Goal: Information Seeking & Learning: Learn about a topic

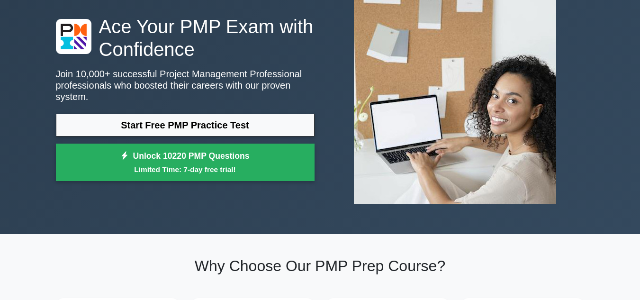
scroll to position [47, 0]
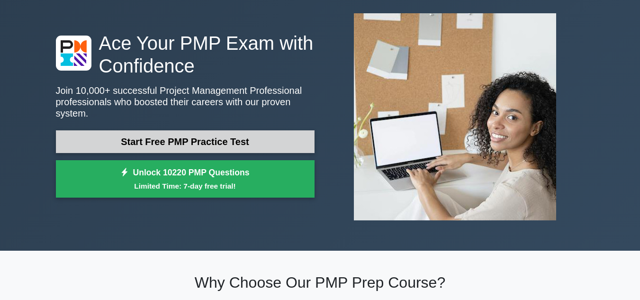
click at [258, 138] on link "Start Free PMP Practice Test" at bounding box center [185, 141] width 259 height 23
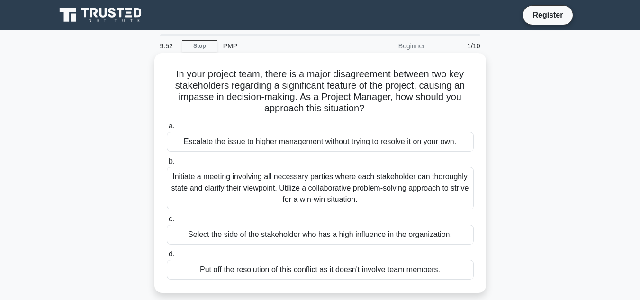
click at [305, 143] on div "Escalate the issue to higher management without trying to resolve it on your ow…" at bounding box center [320, 142] width 307 height 20
click at [167, 129] on input "a. Escalate the issue to higher management without trying to resolve it on your…" at bounding box center [167, 126] width 0 height 6
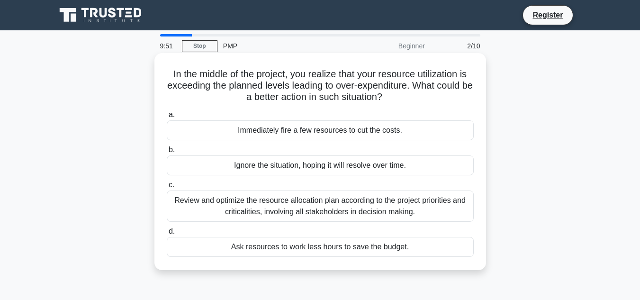
click at [303, 128] on div "Immediately fire a few resources to cut the costs." at bounding box center [320, 130] width 307 height 20
click at [167, 118] on input "a. Immediately fire a few resources to cut the costs." at bounding box center [167, 115] width 0 height 6
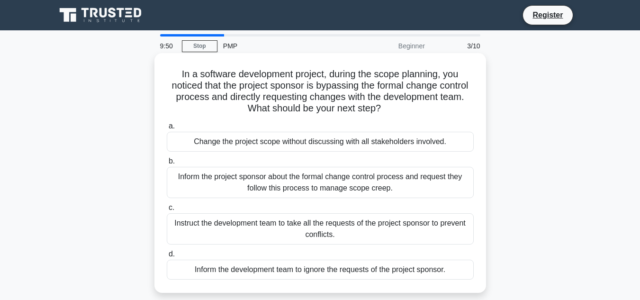
click at [305, 141] on div "Change the project scope without discussing with all stakeholders involved." at bounding box center [320, 142] width 307 height 20
click at [167, 129] on input "a. Change the project scope without discussing with all stakeholders involved." at bounding box center [167, 126] width 0 height 6
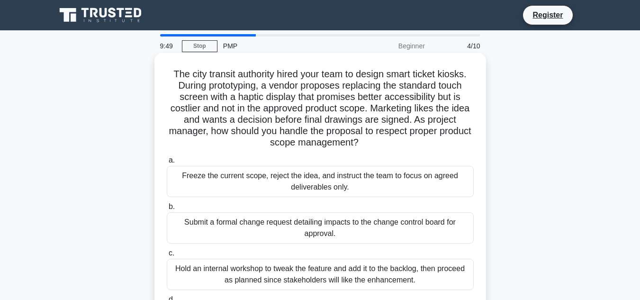
click at [306, 175] on div "Freeze the current scope, reject the idea, and instruct the team to focus on ag…" at bounding box center [320, 181] width 307 height 31
click at [167, 163] on input "a. Freeze the current scope, reject the idea, and instruct the team to focus on…" at bounding box center [167, 160] width 0 height 6
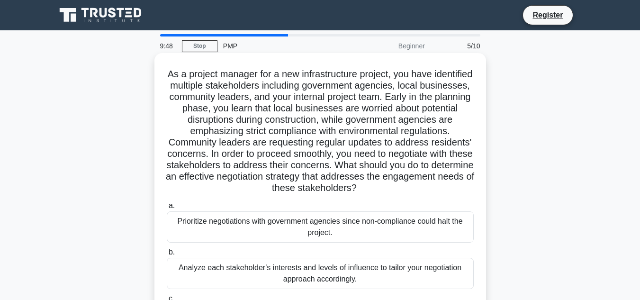
click at [312, 227] on div "Prioritize negotiations with government agencies since non-compliance could hal…" at bounding box center [320, 226] width 307 height 31
click at [167, 209] on input "a. Prioritize negotiations with government agencies since non-compliance could …" at bounding box center [167, 206] width 0 height 6
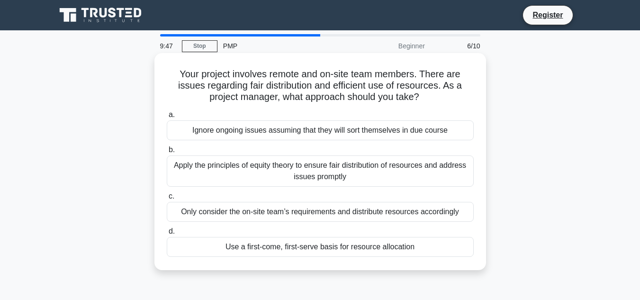
click at [299, 136] on div "Ignore ongoing issues assuming that they will sort themselves in due course" at bounding box center [320, 130] width 307 height 20
click at [167, 118] on input "a. Ignore ongoing issues assuming that they will sort themselves in due course" at bounding box center [167, 115] width 0 height 6
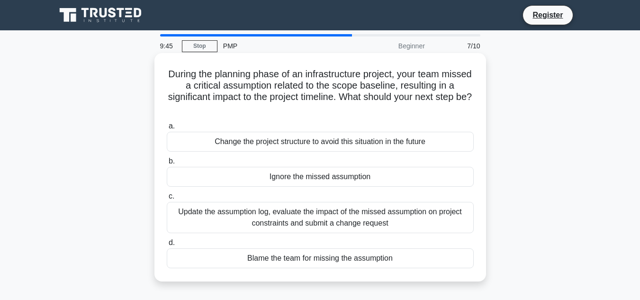
click at [312, 138] on div "Change the project structure to avoid this situation in the future" at bounding box center [320, 142] width 307 height 20
click at [167, 129] on input "a. Change the project structure to avoid this situation in the future" at bounding box center [167, 126] width 0 height 6
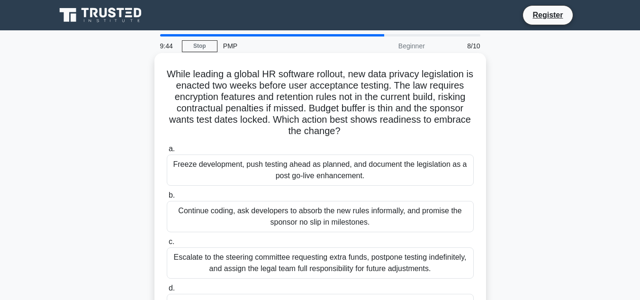
click at [311, 164] on div "Freeze development, push testing ahead as planned, and document the legislation…" at bounding box center [320, 169] width 307 height 31
click at [167, 152] on input "a. Freeze development, push testing ahead as planned, and document the legislat…" at bounding box center [167, 149] width 0 height 6
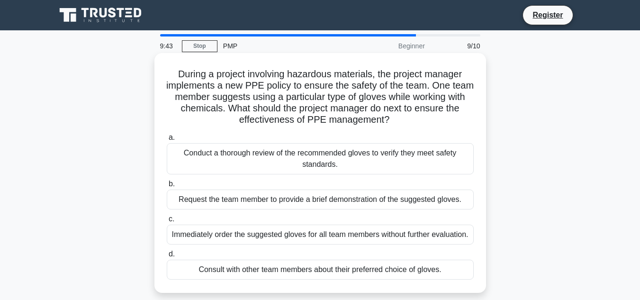
click at [311, 164] on div "Conduct a thorough review of the recommended gloves to verify they meet safety …" at bounding box center [320, 158] width 307 height 31
click at [167, 141] on input "a. Conduct a thorough review of the recommended gloves to verify they meet safe…" at bounding box center [167, 137] width 0 height 6
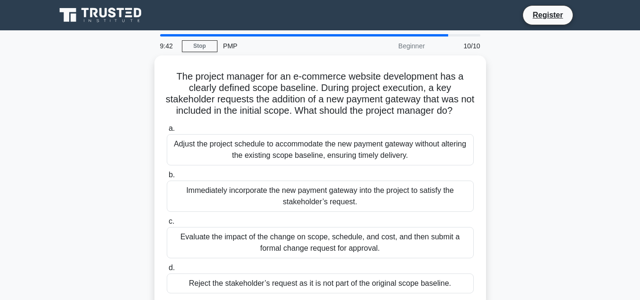
click at [310, 163] on div "Adjust the project schedule to accommodate the new payment gateway without alte…" at bounding box center [320, 149] width 307 height 31
click at [167, 132] on input "a. Adjust the project schedule to accommodate the new payment gateway without a…" at bounding box center [167, 128] width 0 height 6
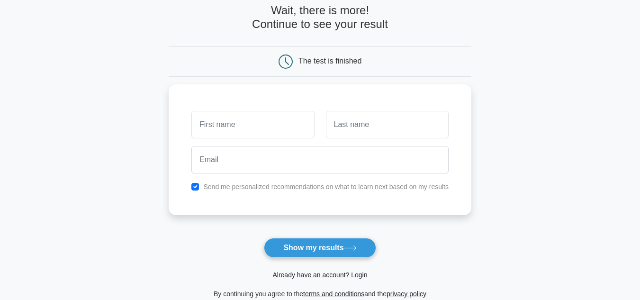
scroll to position [95, 0]
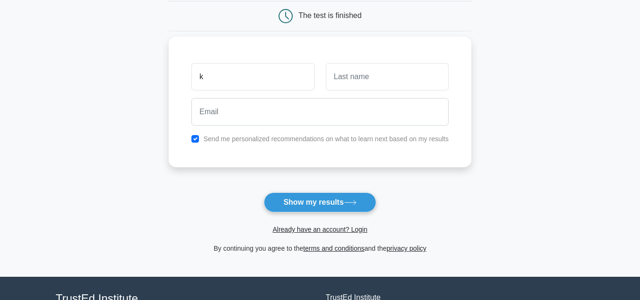
type input "k"
click at [336, 77] on input "text" at bounding box center [387, 76] width 123 height 27
type input "c"
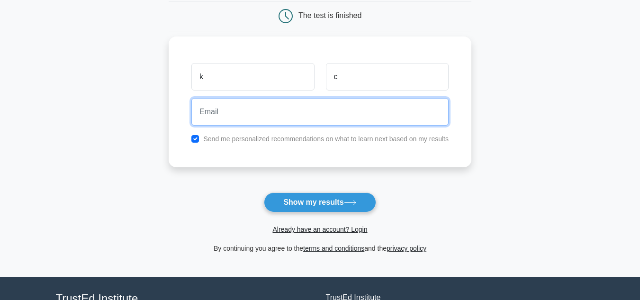
click at [227, 116] on input "email" at bounding box center [319, 111] width 257 height 27
type input "kittisak.jkc@gmail.com"
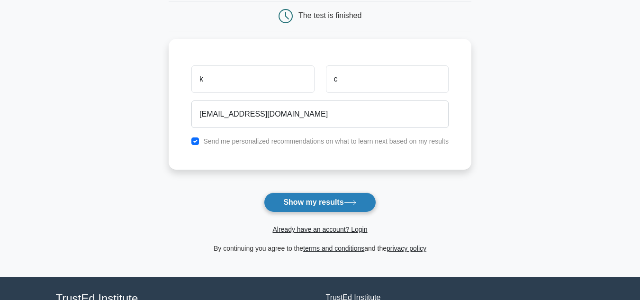
click at [301, 198] on button "Show my results" at bounding box center [320, 202] width 112 height 20
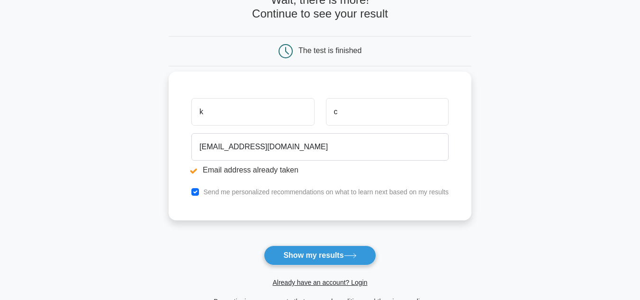
click at [237, 121] on input "k" at bounding box center [252, 111] width 123 height 27
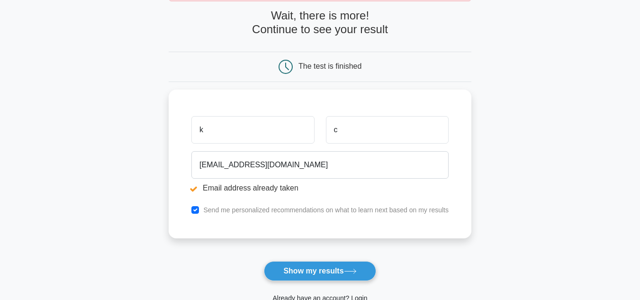
scroll to position [142, 0]
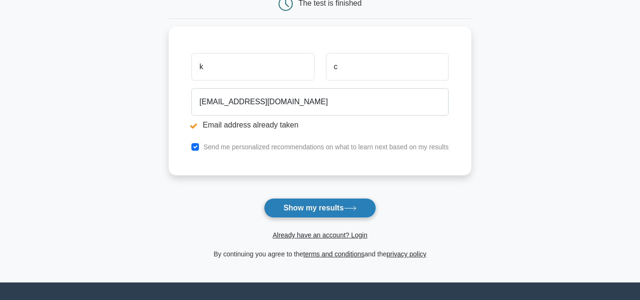
click at [300, 208] on button "Show my results" at bounding box center [320, 208] width 112 height 20
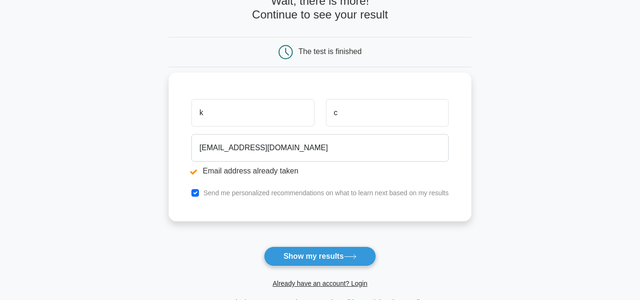
scroll to position [95, 0]
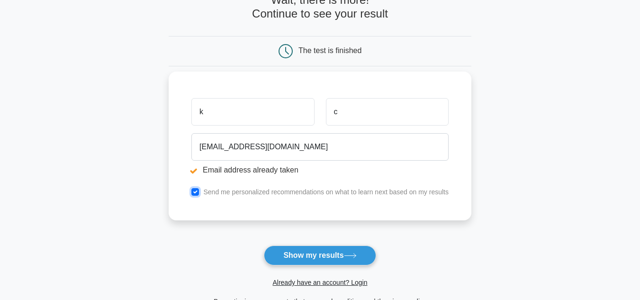
click at [196, 194] on input "checkbox" at bounding box center [195, 192] width 8 height 8
checkbox input "false"
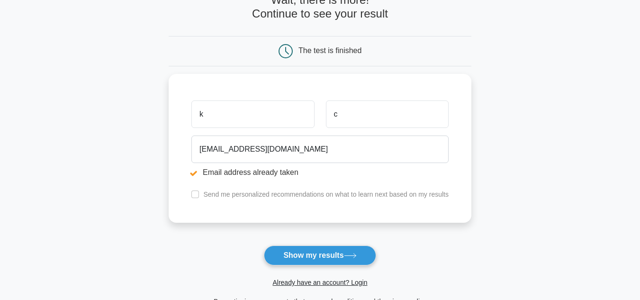
click at [305, 253] on button "Show my results" at bounding box center [320, 255] width 112 height 20
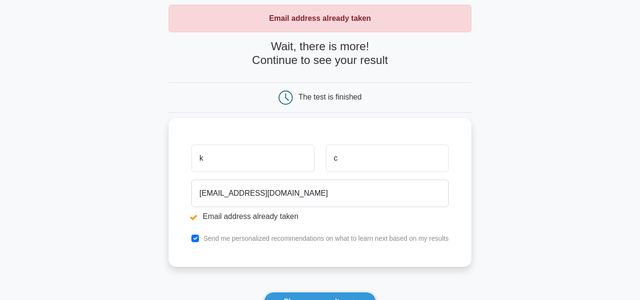
scroll to position [95, 0]
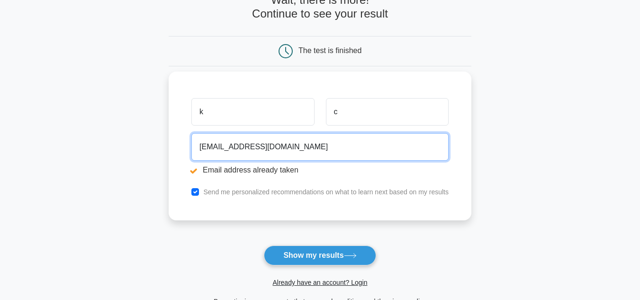
click at [289, 151] on input "[EMAIL_ADDRESS][DOMAIN_NAME]" at bounding box center [319, 146] width 257 height 27
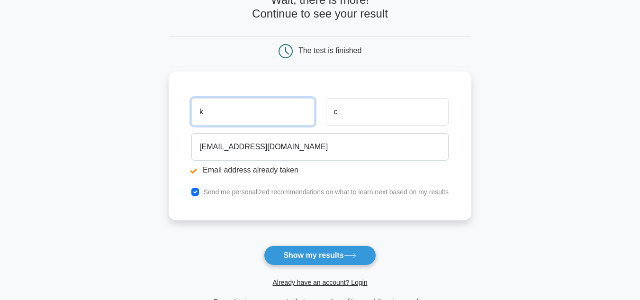
click at [244, 115] on input "k" at bounding box center [252, 111] width 123 height 27
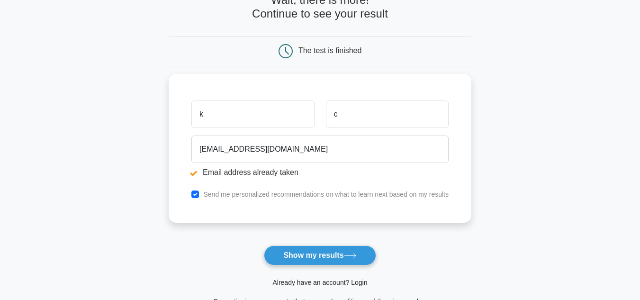
click at [284, 282] on link "Already have an account? Login" at bounding box center [319, 282] width 95 height 8
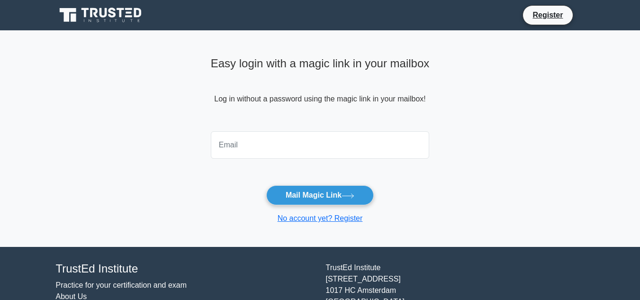
click at [239, 152] on input "email" at bounding box center [320, 144] width 219 height 27
type input "kittisak.jkc@gmail.com"
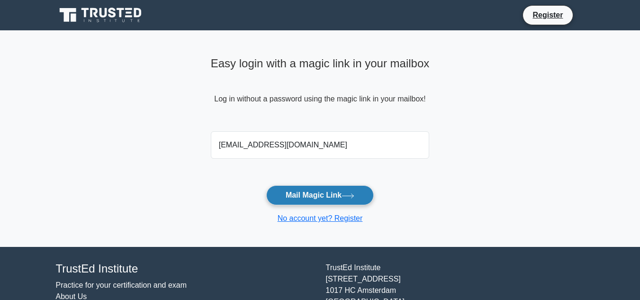
click at [308, 194] on button "Mail Magic Link" at bounding box center [320, 195] width 108 height 20
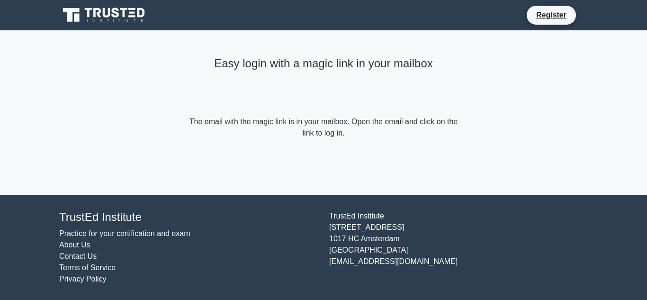
click at [331, 127] on form "The email with the magic link is in your mailbox. Open the email and click on t…" at bounding box center [323, 127] width 273 height 23
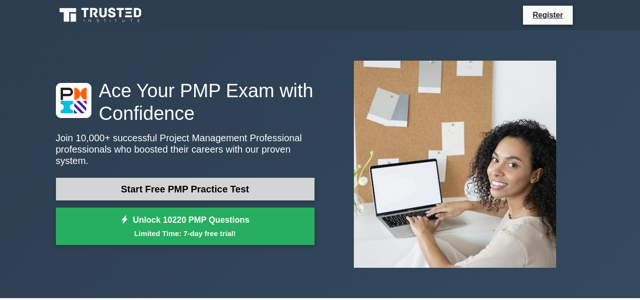
click at [227, 183] on link "Start Free PMP Practice Test" at bounding box center [185, 189] width 259 height 23
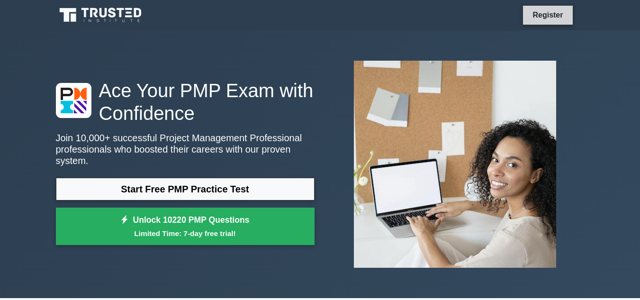
click at [557, 15] on link "Register" at bounding box center [548, 15] width 42 height 12
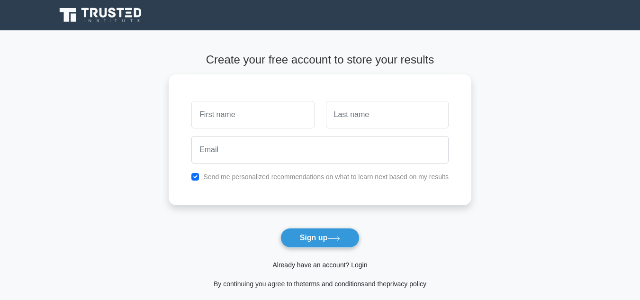
click at [358, 264] on link "Already have an account? Login" at bounding box center [319, 265] width 95 height 8
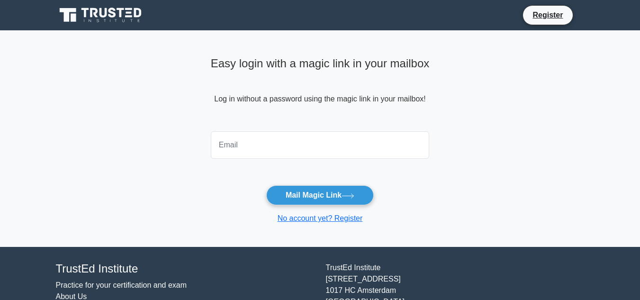
click at [273, 143] on input "email" at bounding box center [320, 144] width 219 height 27
type input "[EMAIL_ADDRESS][DOMAIN_NAME]"
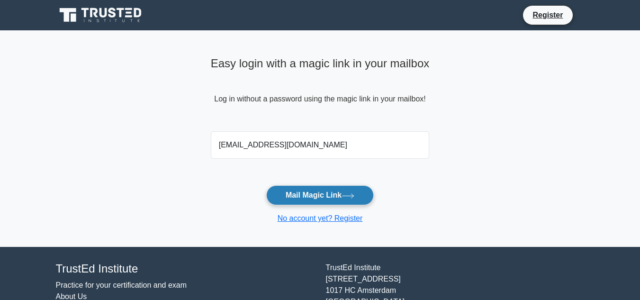
click at [331, 188] on button "Mail Magic Link" at bounding box center [320, 195] width 108 height 20
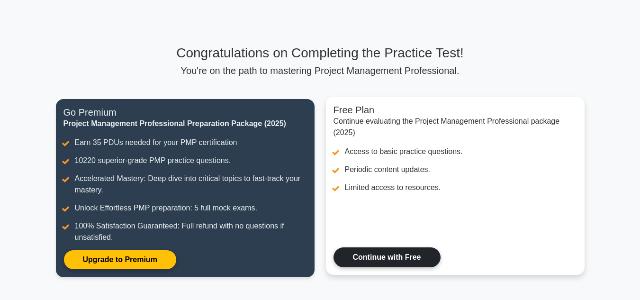
scroll to position [47, 0]
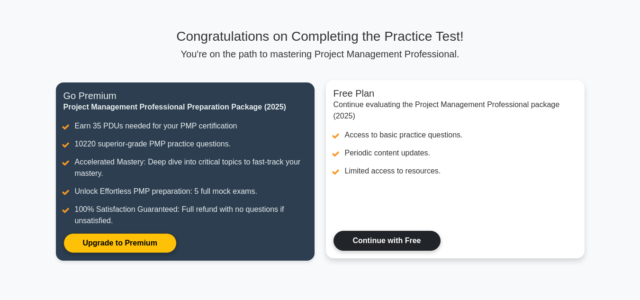
click at [388, 237] on link "Continue with Free" at bounding box center [386, 241] width 107 height 20
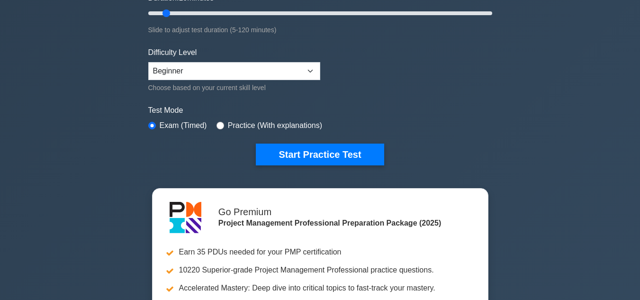
scroll to position [189, 0]
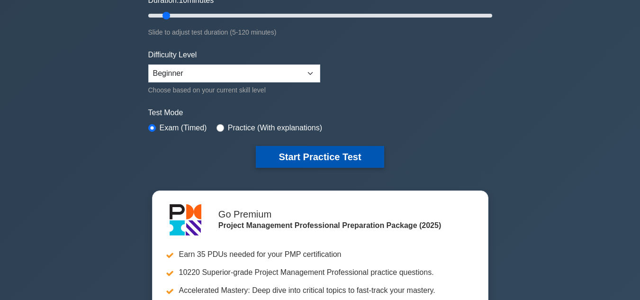
click at [322, 159] on button "Start Practice Test" at bounding box center [320, 157] width 128 height 22
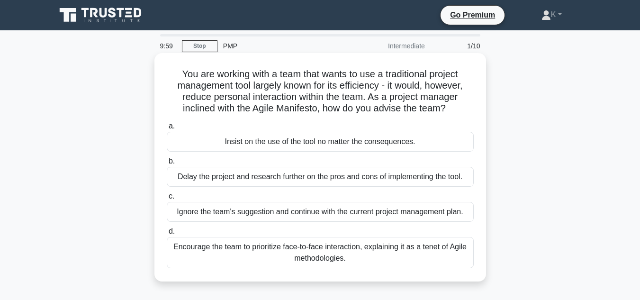
click at [314, 145] on div "Insist on the use of the tool no matter the consequences." at bounding box center [320, 142] width 307 height 20
click at [167, 129] on input "a. Insist on the use of the tool no matter the consequences." at bounding box center [167, 126] width 0 height 6
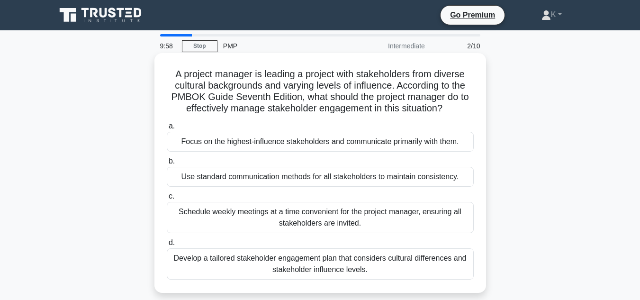
click at [316, 141] on div "Focus on the highest-influence stakeholders and communicate primarily with them." at bounding box center [320, 142] width 307 height 20
click at [167, 129] on input "a. Focus on the highest-influence stakeholders and communicate primarily with t…" at bounding box center [167, 126] width 0 height 6
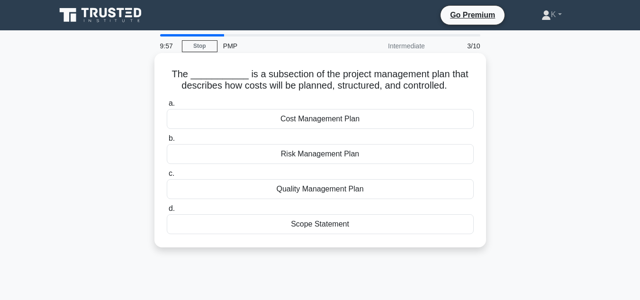
click at [320, 122] on div "Cost Management Plan" at bounding box center [320, 119] width 307 height 20
click at [167, 107] on input "a. Cost Management Plan" at bounding box center [167, 103] width 0 height 6
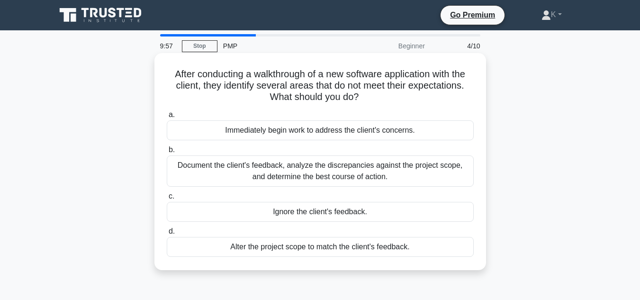
click at [324, 131] on div "Immediately begin work to address the client's concerns." at bounding box center [320, 130] width 307 height 20
click at [167, 118] on input "a. Immediately begin work to address the client's concerns." at bounding box center [167, 115] width 0 height 6
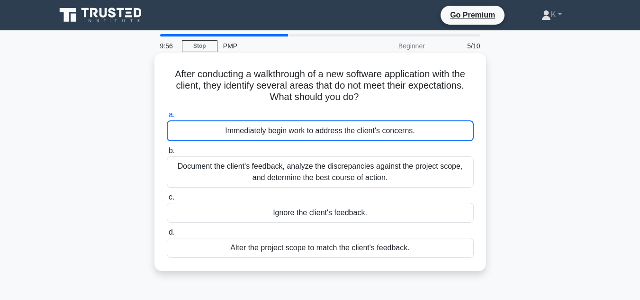
click at [324, 130] on div "Immediately begin work to address the client's concerns." at bounding box center [320, 130] width 307 height 21
click at [167, 118] on input "a. Immediately begin work to address the client's concerns." at bounding box center [167, 115] width 0 height 6
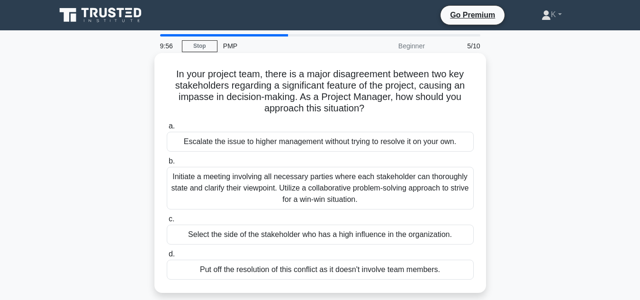
click at [324, 140] on div "Escalate the issue to higher management without trying to resolve it on your ow…" at bounding box center [320, 142] width 307 height 20
click at [167, 129] on input "a. Escalate the issue to higher management without trying to resolve it on your…" at bounding box center [167, 126] width 0 height 6
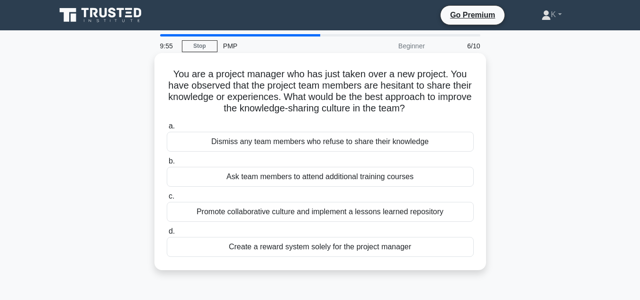
click at [328, 139] on div "Dismiss any team members who refuse to share their knowledge" at bounding box center [320, 142] width 307 height 20
click at [167, 129] on input "a. Dismiss any team members who refuse to share their knowledge" at bounding box center [167, 126] width 0 height 6
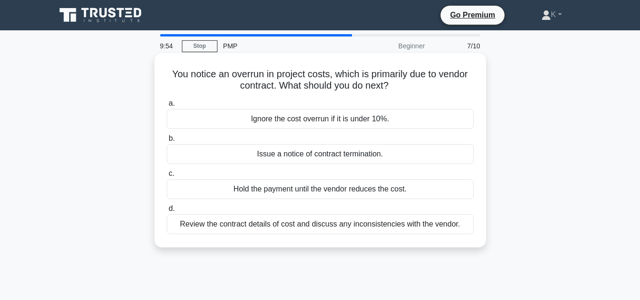
click at [330, 119] on div "Ignore the cost overrun if it is under 10%." at bounding box center [320, 119] width 307 height 20
click at [167, 107] on input "a. Ignore the cost overrun if it is under 10%." at bounding box center [167, 103] width 0 height 6
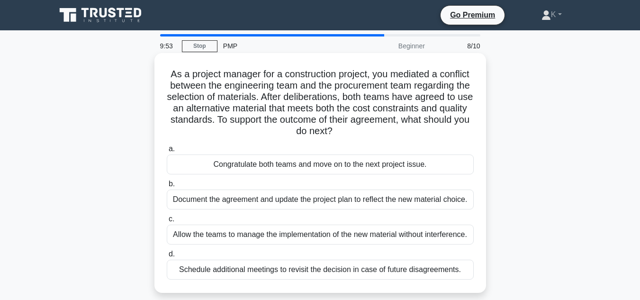
click at [329, 165] on div "Congratulate both teams and move on to the next project issue." at bounding box center [320, 164] width 307 height 20
click at [167, 152] on input "a. Congratulate both teams and move on to the next project issue." at bounding box center [167, 149] width 0 height 6
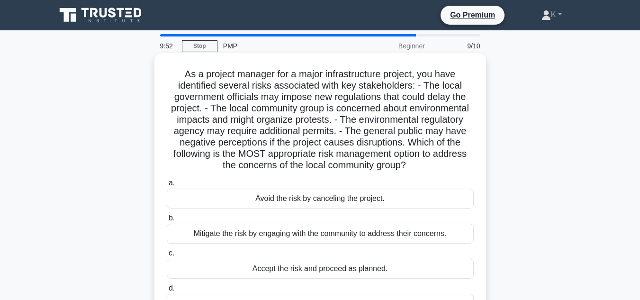
click at [330, 208] on div "Avoid the risk by canceling the project." at bounding box center [320, 198] width 307 height 20
click at [167, 186] on input "a. Avoid the risk by canceling the project." at bounding box center [167, 183] width 0 height 6
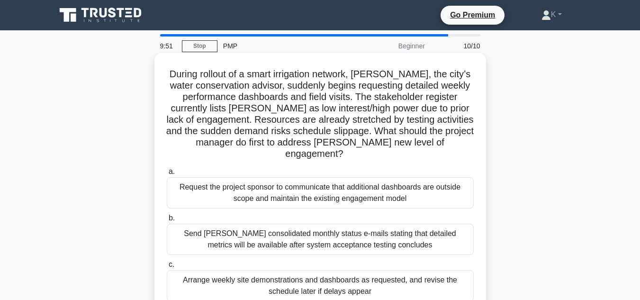
click at [341, 186] on div "Request the project sponsor to communicate that additional dashboards are outsi…" at bounding box center [320, 192] width 307 height 31
click at [167, 175] on input "a. Request the project sponsor to communicate that additional dashboards are ou…" at bounding box center [167, 172] width 0 height 6
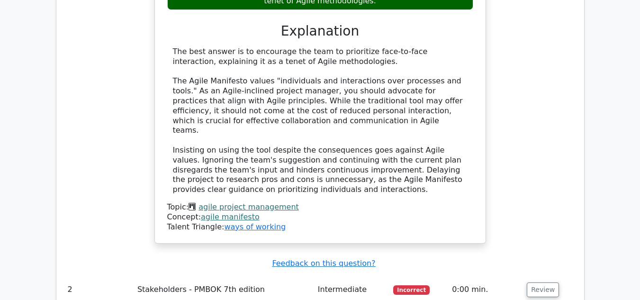
scroll to position [1137, 0]
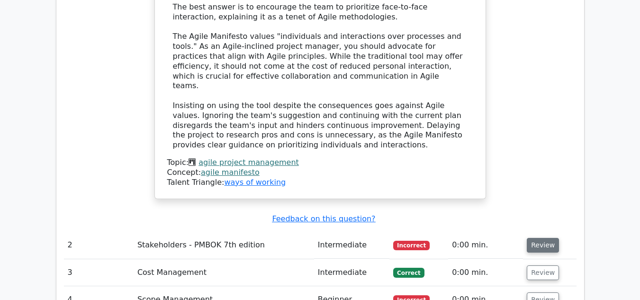
click at [530, 238] on button "Review" at bounding box center [543, 245] width 32 height 15
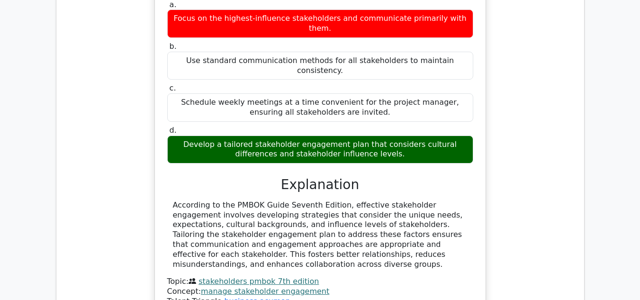
scroll to position [1563, 0]
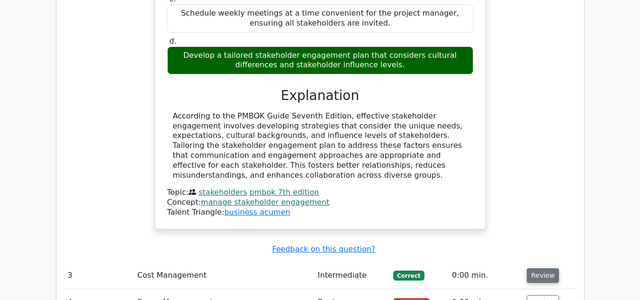
click at [536, 268] on button "Review" at bounding box center [543, 275] width 32 height 15
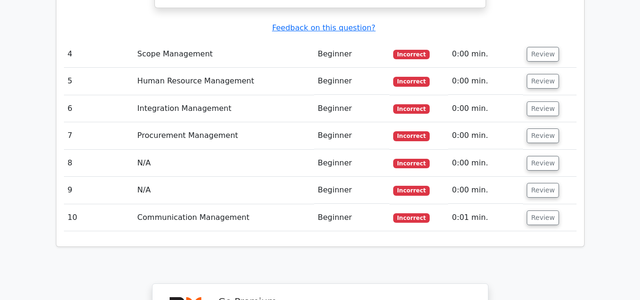
scroll to position [2084, 0]
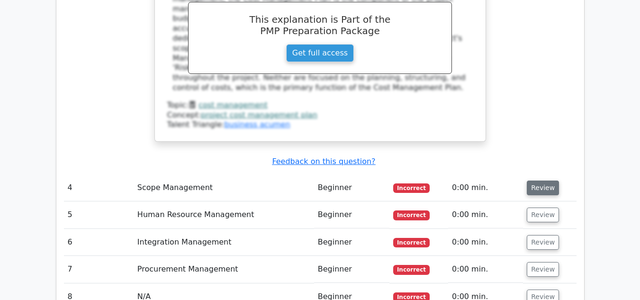
click at [541, 180] on button "Review" at bounding box center [543, 187] width 32 height 15
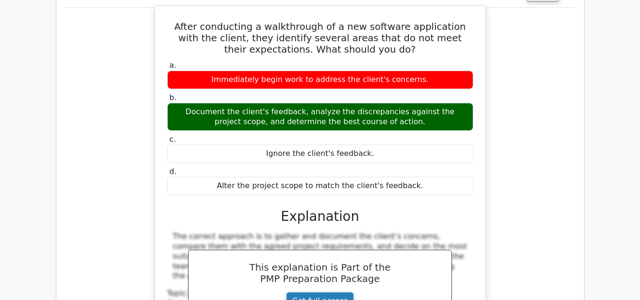
scroll to position [2273, 0]
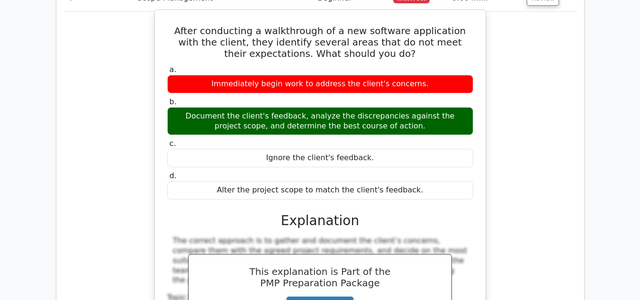
click at [321, 296] on link "Get full access" at bounding box center [320, 305] width 68 height 18
